Goal: Task Accomplishment & Management: Complete application form

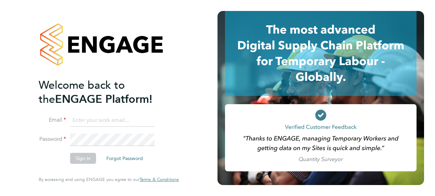
type input "[PERSON_NAME][EMAIL_ADDRESS][PERSON_NAME][DOMAIN_NAME]"
click at [84, 160] on button "Sign In" at bounding box center [83, 157] width 26 height 11
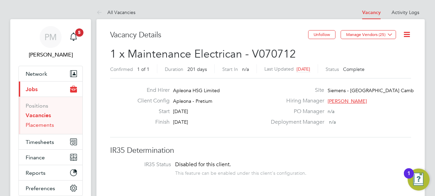
click at [37, 125] on link "Placements" at bounding box center [40, 124] width 28 height 6
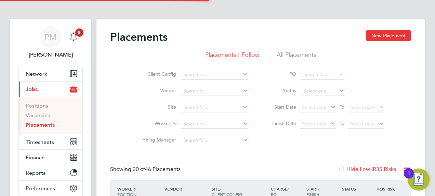
scroll to position [19, 48]
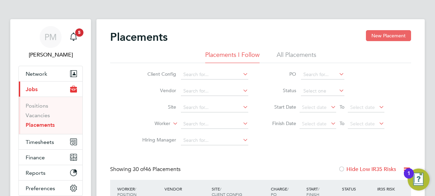
click at [388, 34] on button "New Placement" at bounding box center [388, 35] width 45 height 11
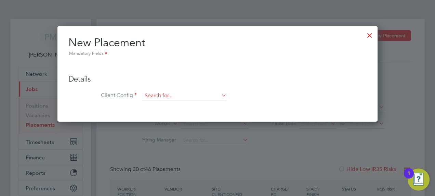
click at [168, 94] on input at bounding box center [184, 96] width 84 height 10
type input "S"
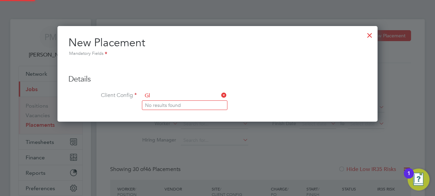
type input "G"
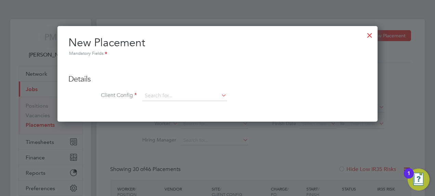
click at [162, 96] on input at bounding box center [184, 96] width 84 height 10
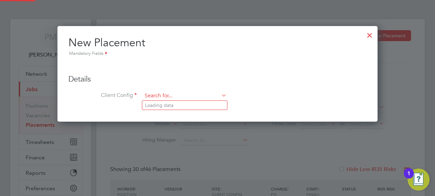
click at [157, 97] on input at bounding box center [184, 96] width 84 height 10
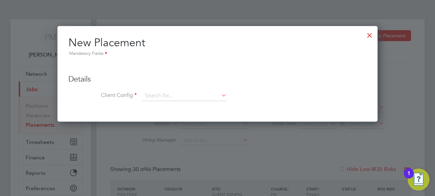
click at [188, 94] on input at bounding box center [184, 96] width 84 height 10
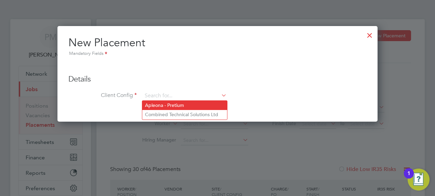
click at [179, 105] on li "Apleona - Pretium" at bounding box center [184, 105] width 85 height 9
type input "Apleona - Pretium"
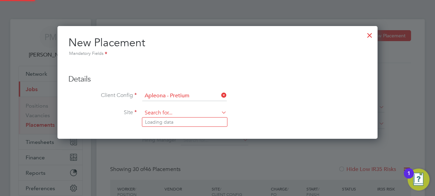
click at [170, 112] on input at bounding box center [184, 113] width 84 height 10
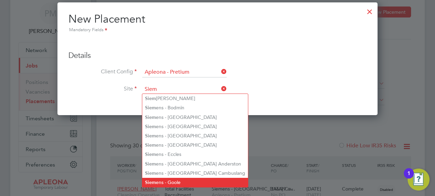
scroll to position [34, 0]
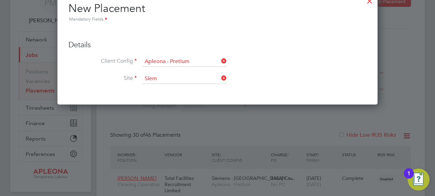
click at [178, 161] on li "Siem ens - [GEOGRAPHIC_DATA] Cambuslang" at bounding box center [195, 162] width 106 height 9
type input "Siemens - [GEOGRAPHIC_DATA] Cambuslang"
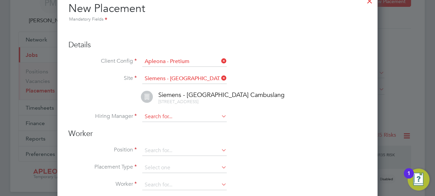
click at [209, 112] on input at bounding box center [184, 116] width 84 height 10
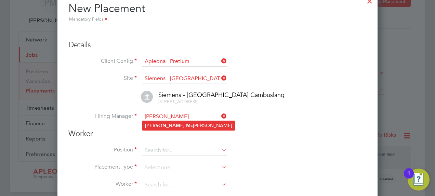
type input "[PERSON_NAME]"
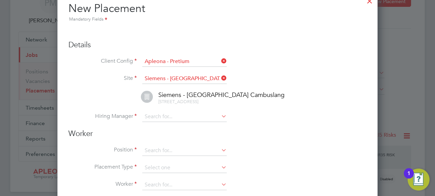
click at [169, 117] on input at bounding box center [184, 116] width 84 height 10
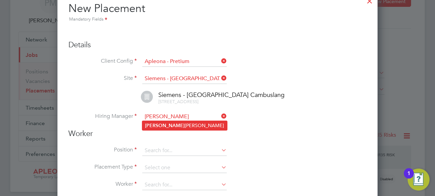
type input "[PERSON_NAME]"
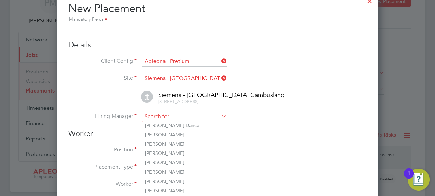
click at [165, 116] on input at bounding box center [184, 116] width 84 height 10
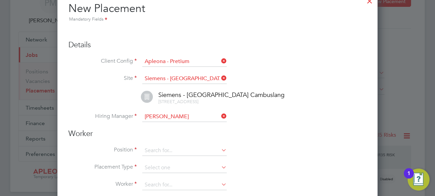
click at [189, 125] on li "[PERSON_NAME]" at bounding box center [184, 125] width 85 height 9
type input "[PERSON_NAME]"
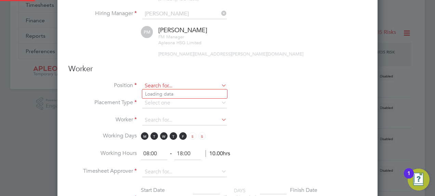
scroll to position [758, 320]
click at [168, 83] on input at bounding box center [184, 86] width 84 height 10
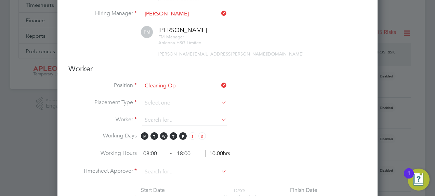
click at [162, 95] on b "Cleaning" at bounding box center [155, 94] width 20 height 6
type input "Cleaning Operative"
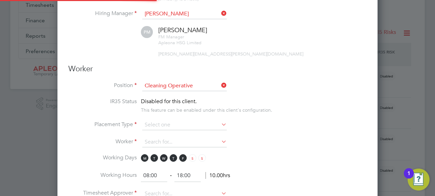
scroll to position [20, 36]
click at [220, 121] on icon at bounding box center [220, 124] width 0 height 10
click at [220, 122] on icon at bounding box center [220, 124] width 0 height 10
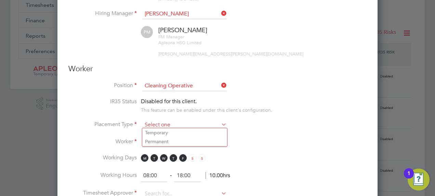
click at [146, 120] on input at bounding box center [184, 125] width 84 height 10
click at [155, 131] on li "Temporary" at bounding box center [184, 132] width 85 height 9
type input "Temporary"
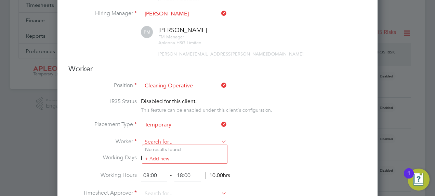
click at [155, 138] on input at bounding box center [184, 142] width 84 height 10
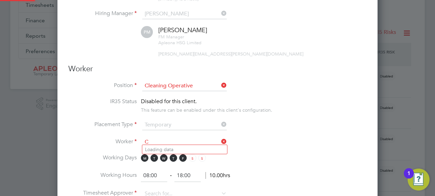
scroll to position [3, 3]
type input "C"
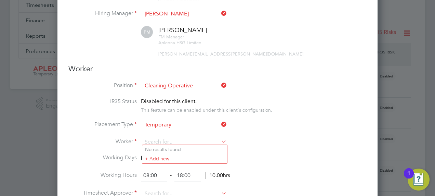
drag, startPoint x: 344, startPoint y: 109, endPoint x: 336, endPoint y: 109, distance: 7.9
click at [338, 109] on li "IR35 Status Disabled for this client. This feature can be enabled under this cl…" at bounding box center [217, 109] width 298 height 22
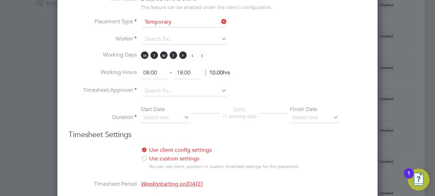
click at [148, 70] on input "08:00" at bounding box center [154, 73] width 26 height 12
type input "07:00"
click at [181, 69] on input "18:00" at bounding box center [187, 73] width 26 height 12
type input "16:00"
click at [303, 75] on li "Working Hours 07:00 ‐ 16:00 11.00hrs" at bounding box center [217, 76] width 298 height 19
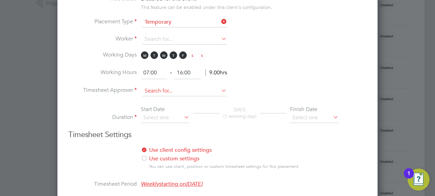
click at [168, 87] on input at bounding box center [184, 91] width 84 height 10
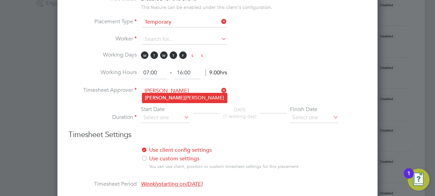
type input "[PERSON_NAME]"
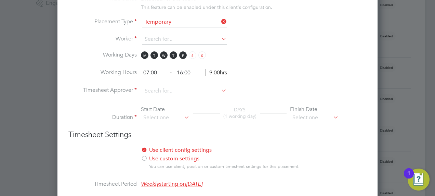
click at [186, 90] on input at bounding box center [184, 91] width 84 height 10
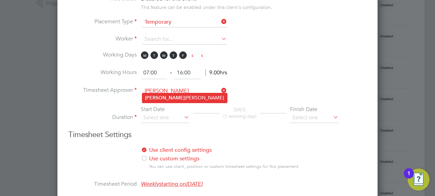
type input "[PERSON_NAME]"
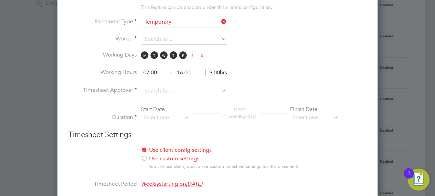
click at [181, 86] on input at bounding box center [184, 91] width 84 height 10
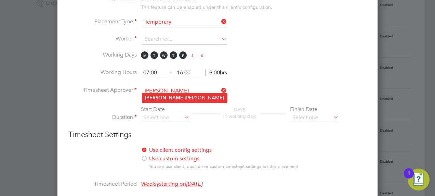
type input "[PERSON_NAME]"
